Goal: Use online tool/utility: Use online tool/utility

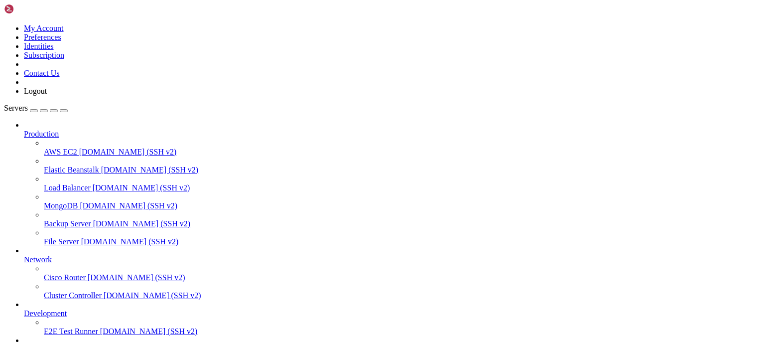
scroll to position [30930, 0]
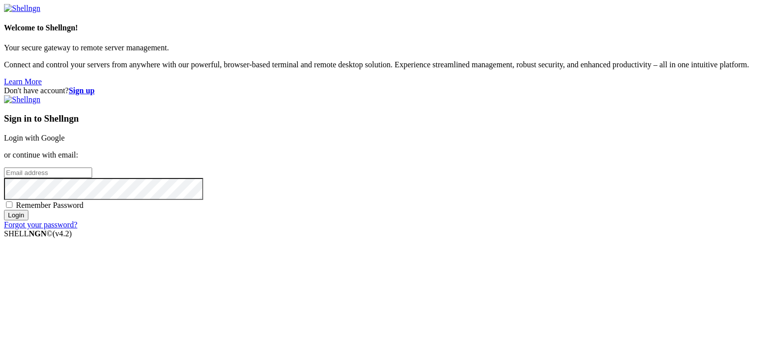
click at [65, 134] on link "Login with Google" at bounding box center [34, 138] width 61 height 8
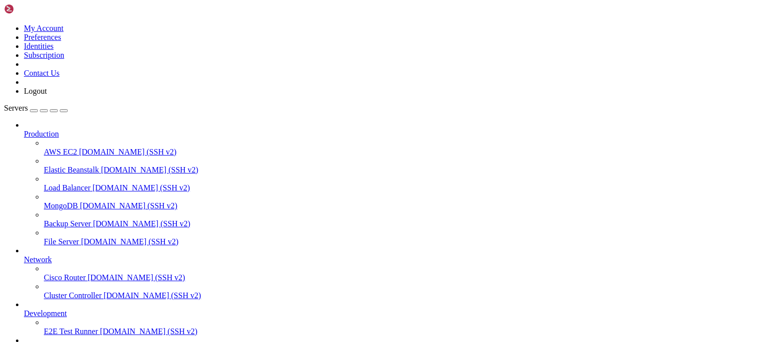
scroll to position [31062, 0]
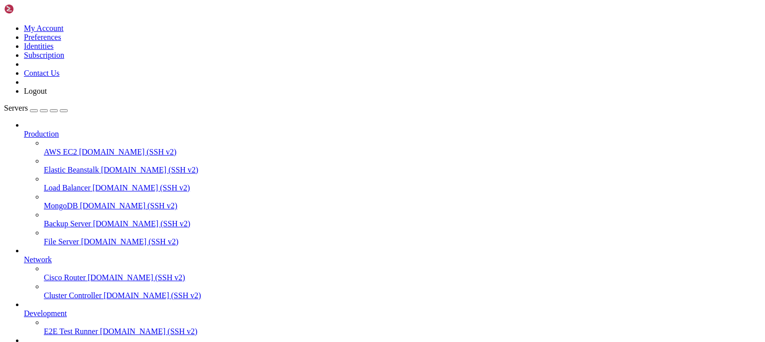
scroll to position [31355, 0]
